Goal: Check status: Check status

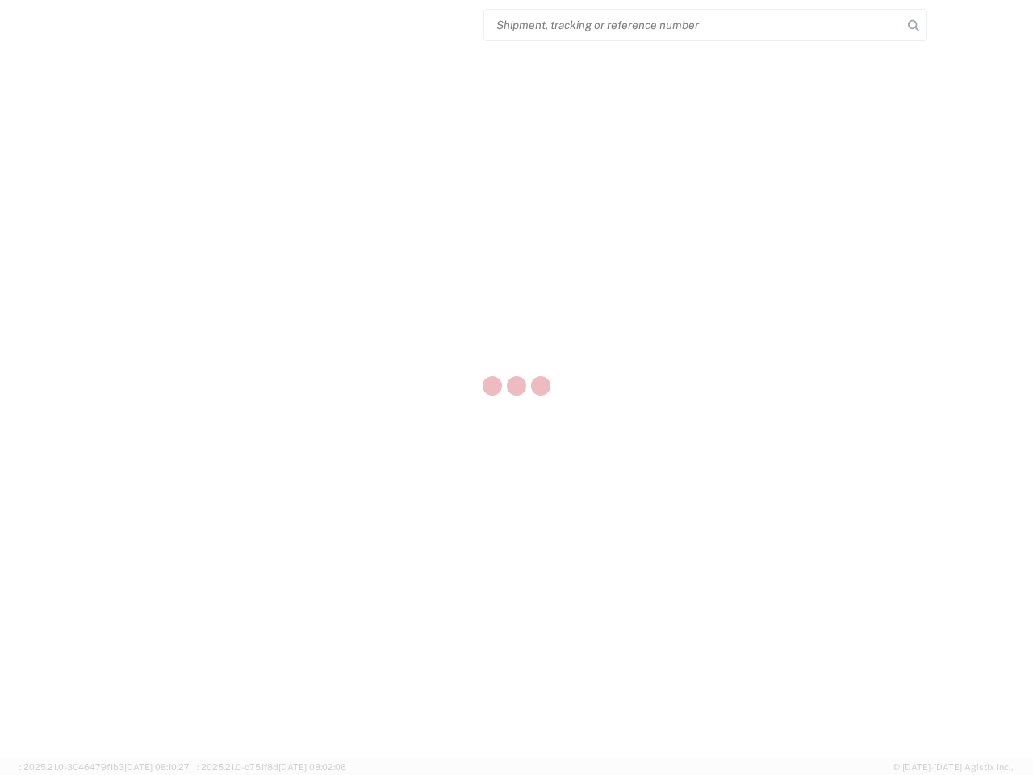
select select "US"
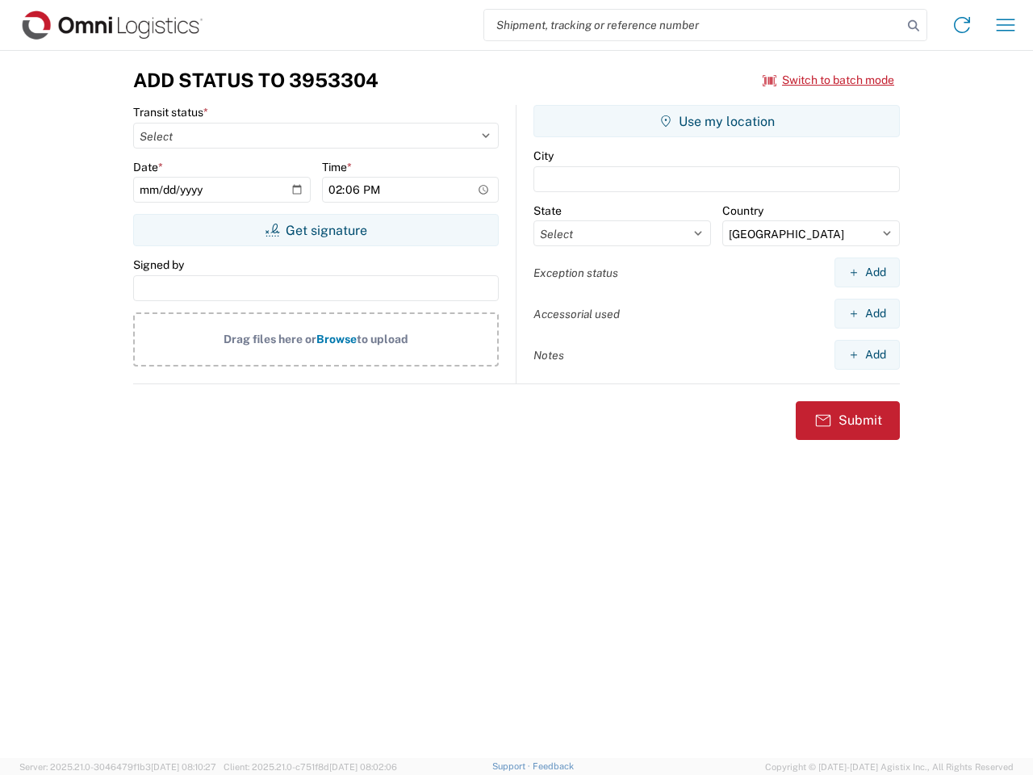
click at [693, 25] on input "search" at bounding box center [693, 25] width 418 height 31
click at [913, 26] on icon at bounding box center [913, 26] width 23 height 23
click at [962, 25] on icon at bounding box center [962, 25] width 26 height 26
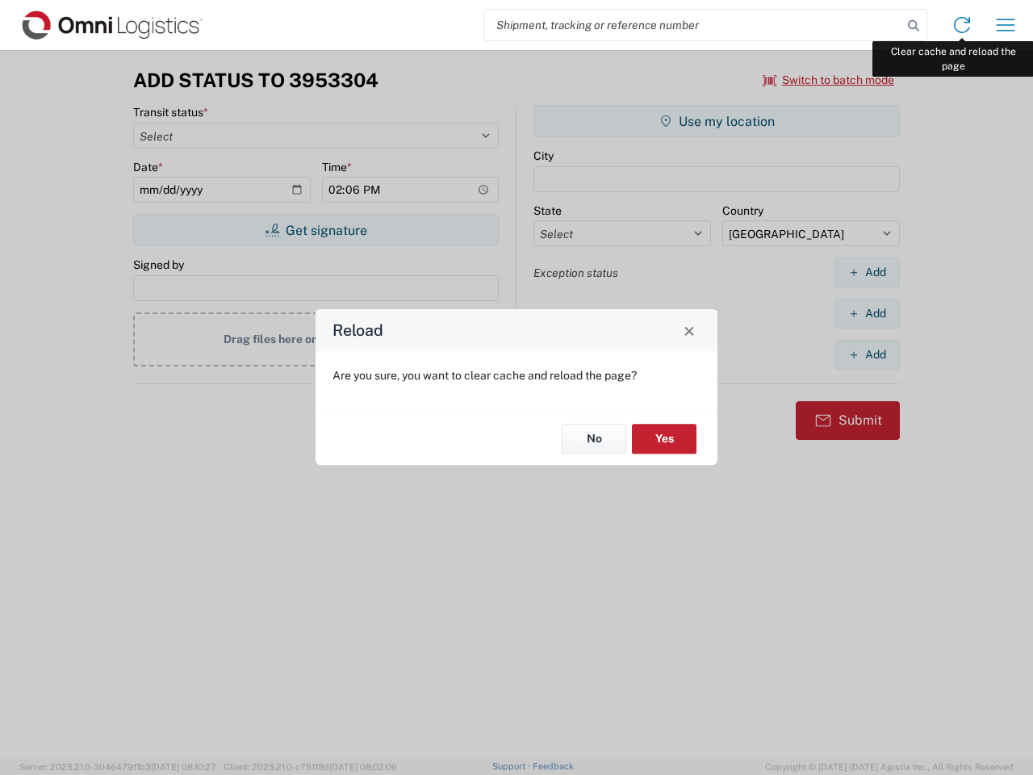
click at [1005, 25] on div "Reload Are you sure, you want to clear cache and reload the page? No Yes" at bounding box center [516, 387] width 1033 height 775
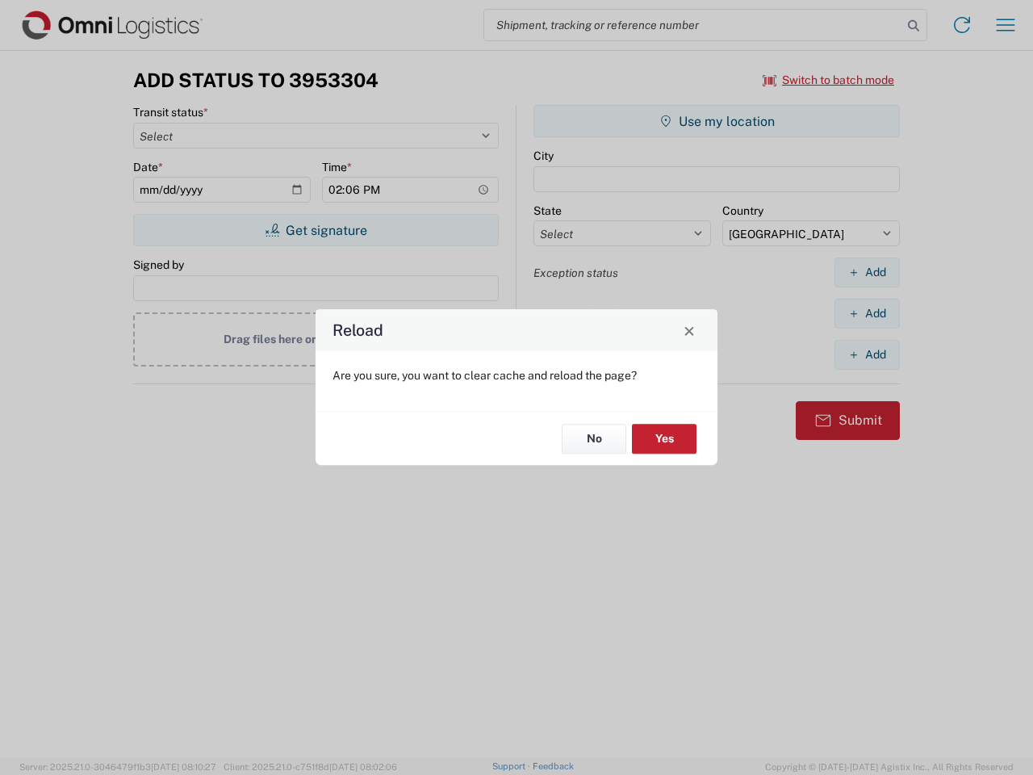
click at [829, 80] on div "Reload Are you sure, you want to clear cache and reload the page? No Yes" at bounding box center [516, 387] width 1033 height 775
click at [315, 230] on div "Reload Are you sure, you want to clear cache and reload the page? No Yes" at bounding box center [516, 387] width 1033 height 775
click at [716, 121] on div "Reload Are you sure, you want to clear cache and reload the page? No Yes" at bounding box center [516, 387] width 1033 height 775
click at [866, 272] on div "Reload Are you sure, you want to clear cache and reload the page? No Yes" at bounding box center [516, 387] width 1033 height 775
click at [866, 313] on div "Reload Are you sure, you want to clear cache and reload the page? No Yes" at bounding box center [516, 387] width 1033 height 775
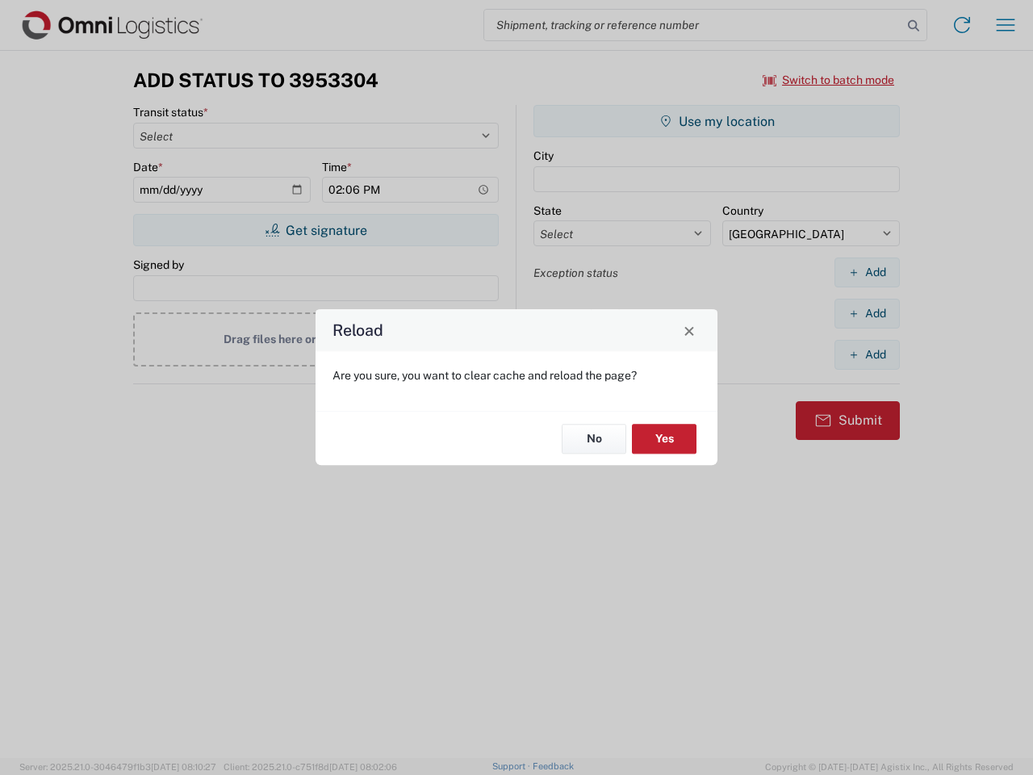
click at [866, 354] on div "Reload Are you sure, you want to clear cache and reload the page? No Yes" at bounding box center [516, 387] width 1033 height 775
